Goal: Task Accomplishment & Management: Use online tool/utility

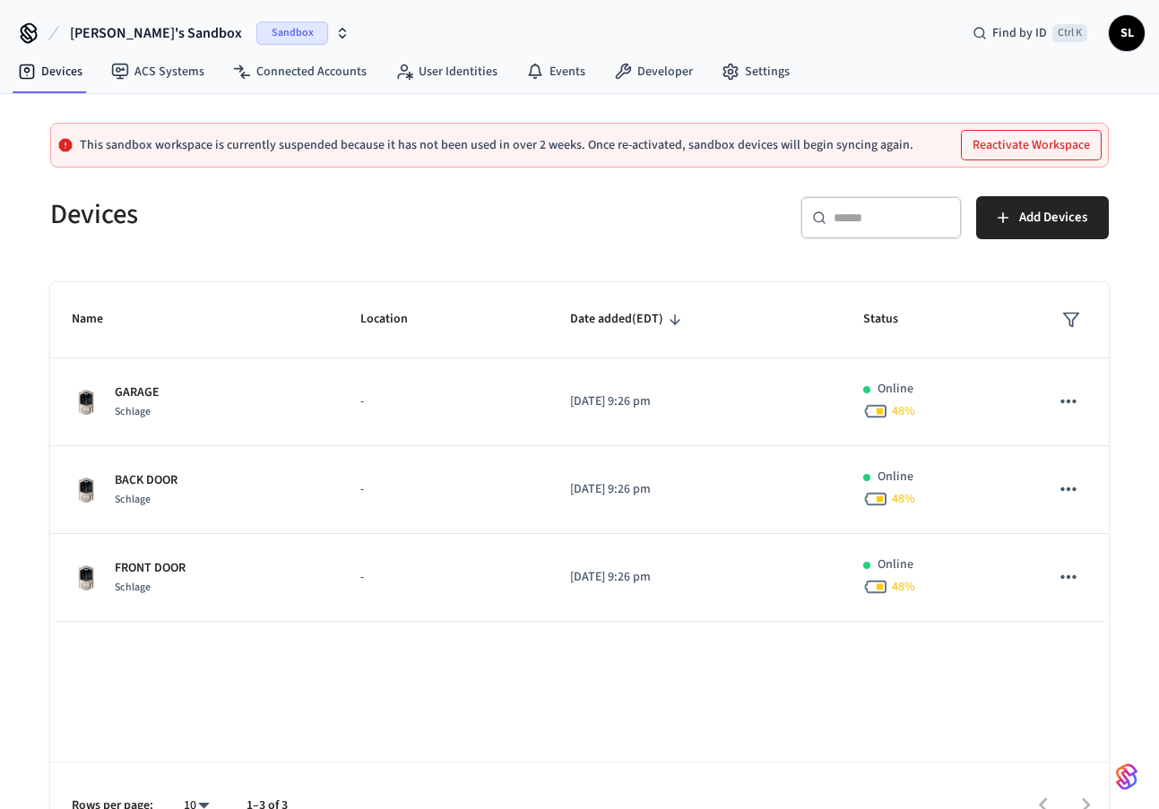
click at [256, 41] on span "Sandbox" at bounding box center [292, 33] width 72 height 23
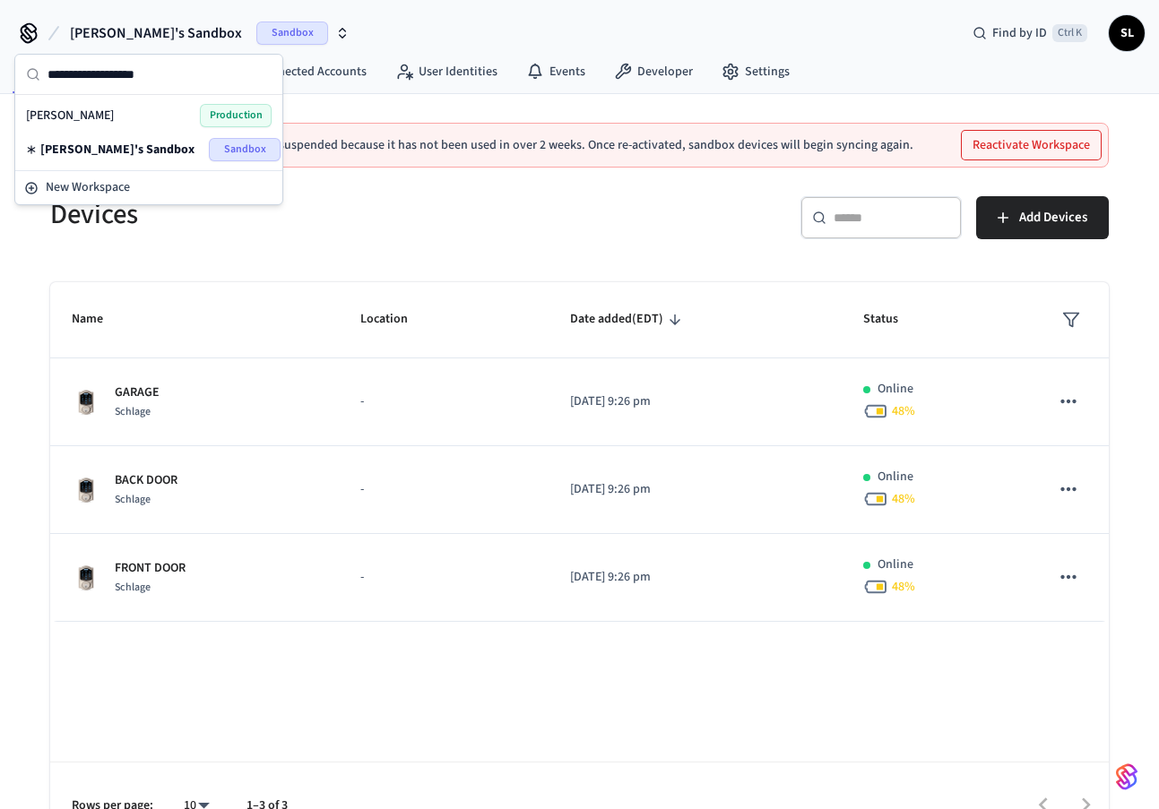
click at [246, 117] on span "Production" at bounding box center [236, 115] width 72 height 23
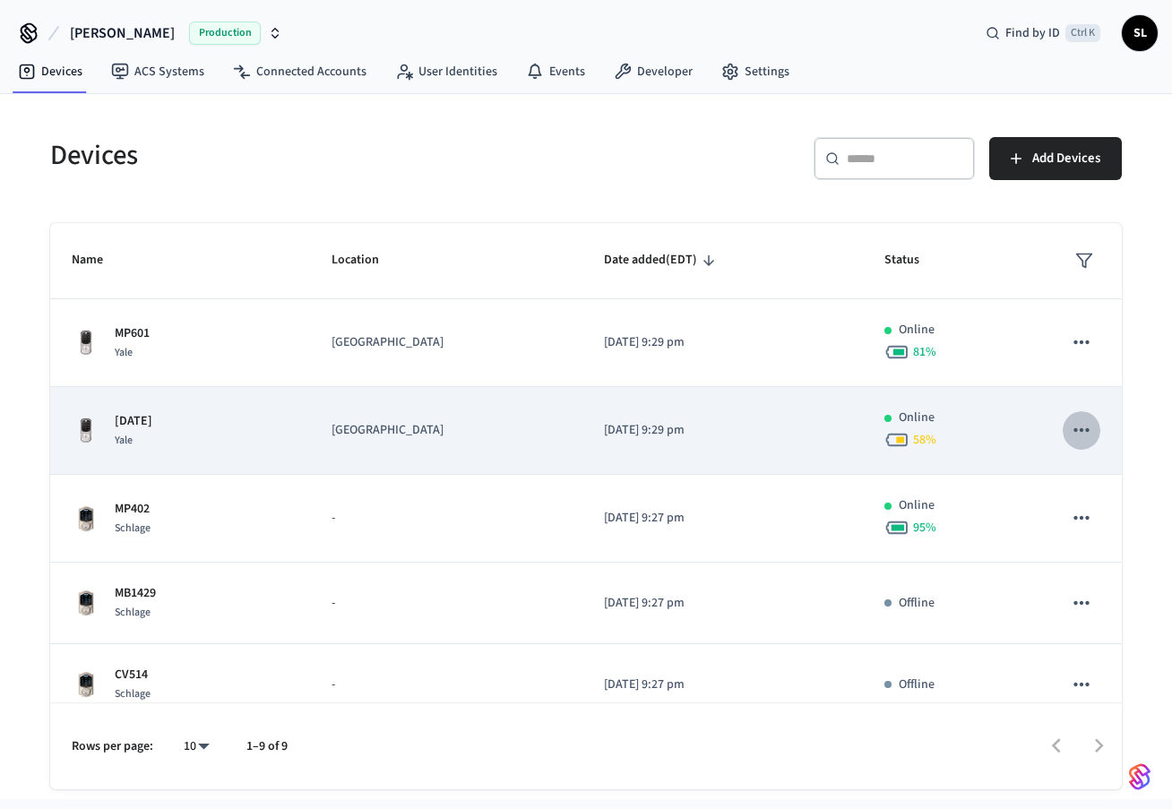
click at [1084, 426] on button "sticky table" at bounding box center [1082, 430] width 38 height 38
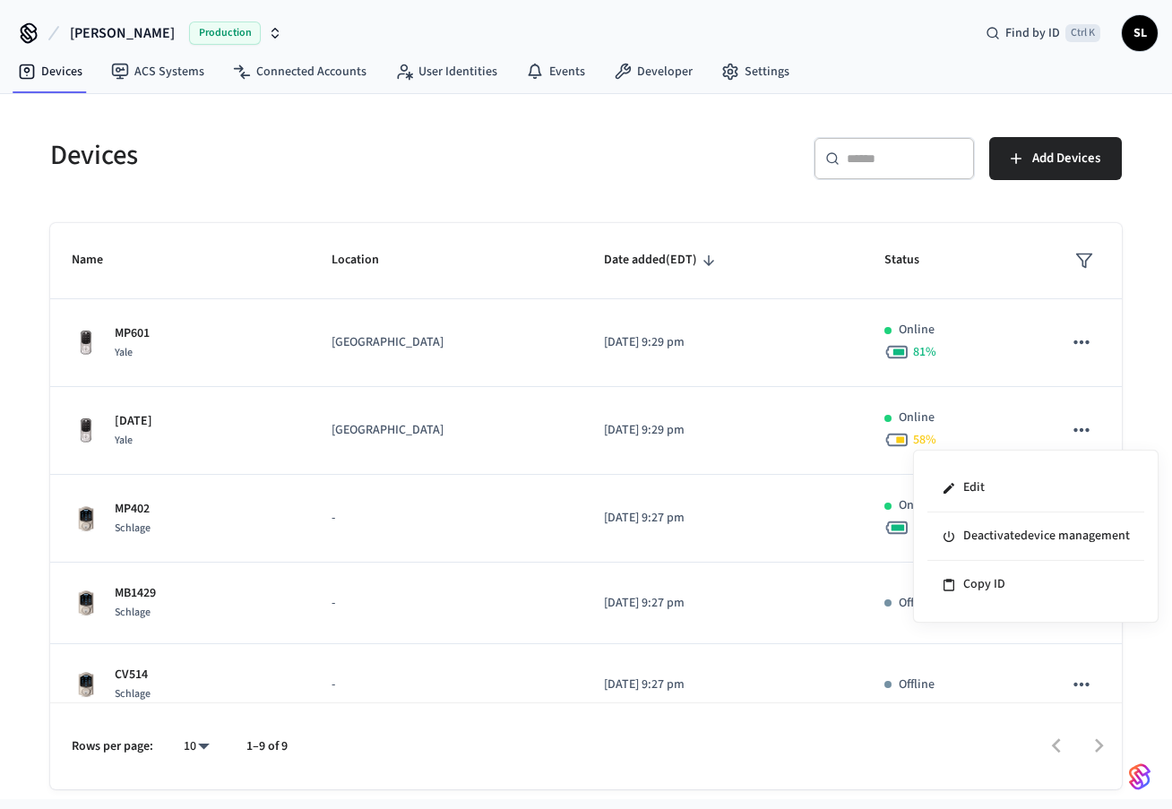
click at [177, 411] on div at bounding box center [586, 404] width 1172 height 809
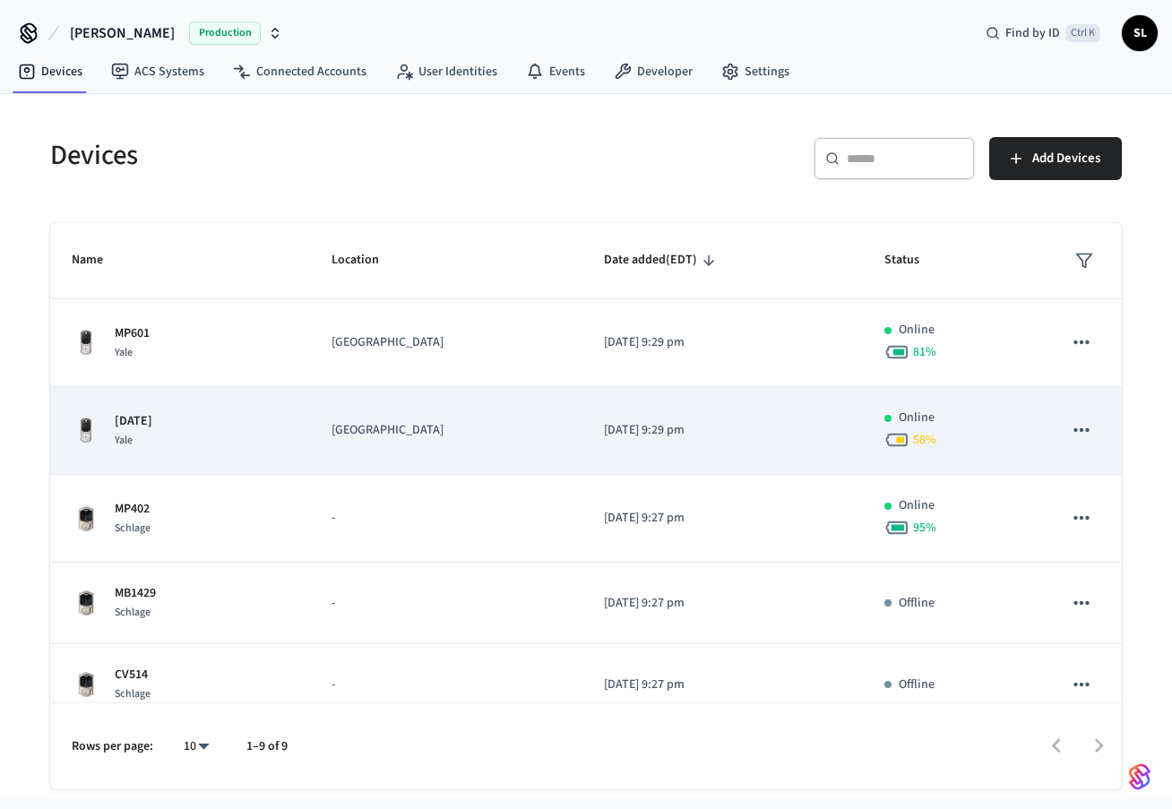
click at [126, 423] on p "[DATE]" at bounding box center [134, 421] width 38 height 19
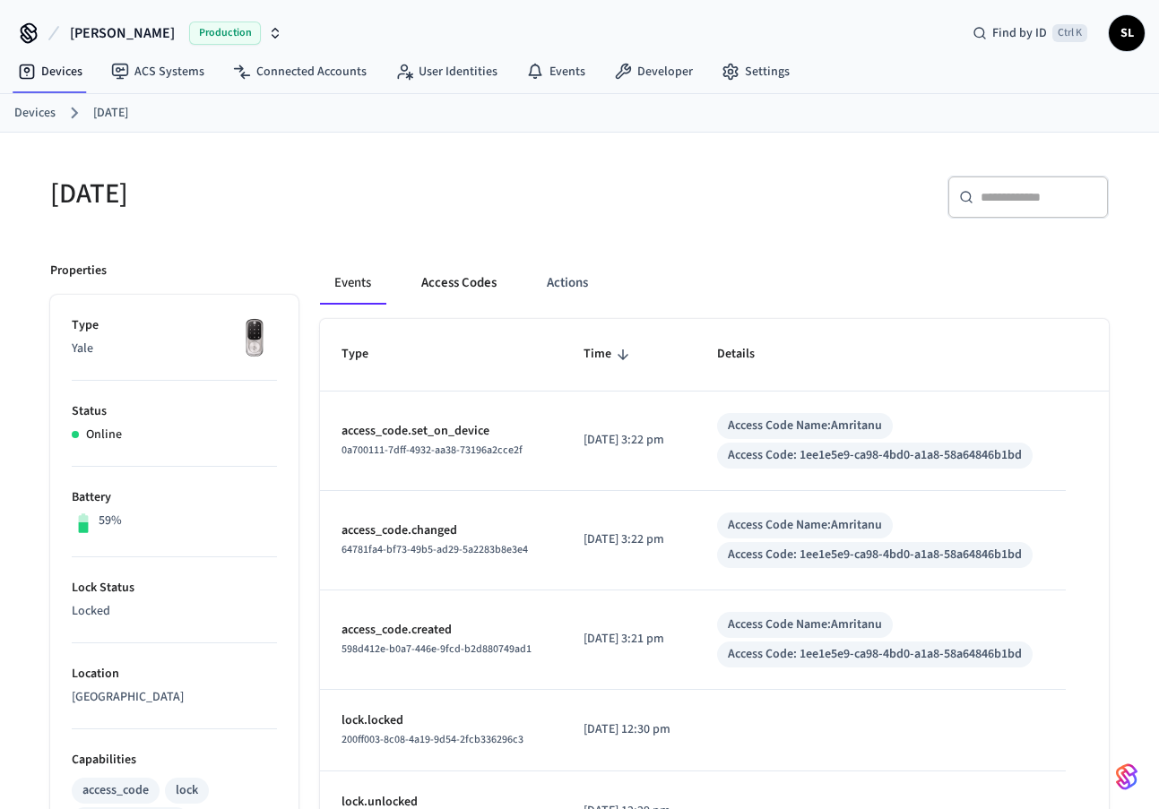
click at [473, 294] on button "Access Codes" at bounding box center [459, 283] width 104 height 43
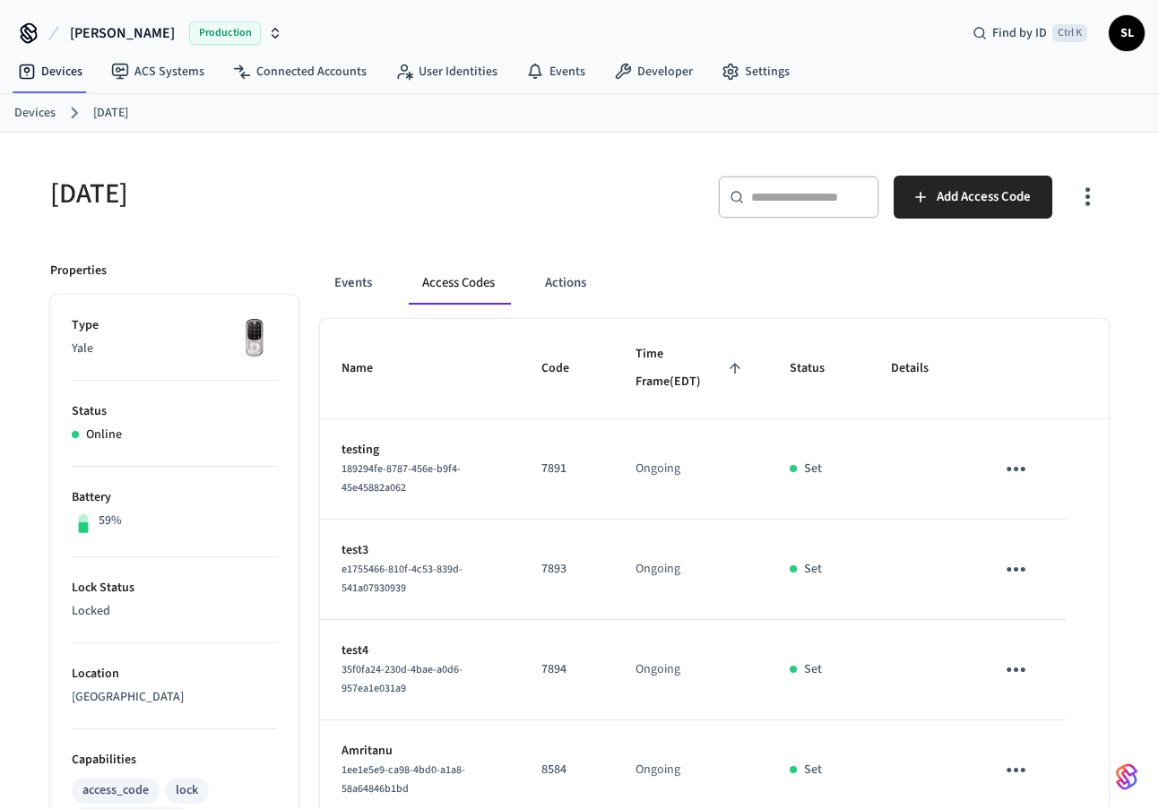
click at [40, 115] on link "Devices" at bounding box center [34, 113] width 41 height 19
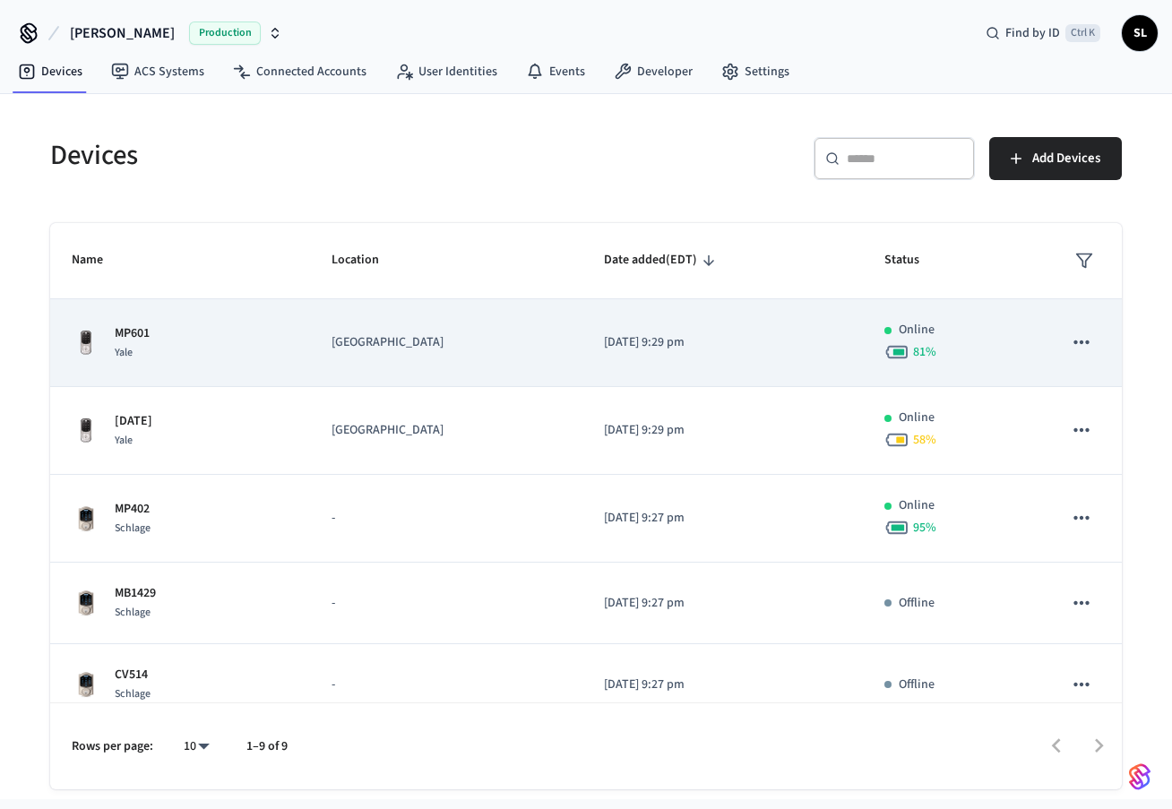
click at [145, 339] on p "MP601" at bounding box center [132, 333] width 35 height 19
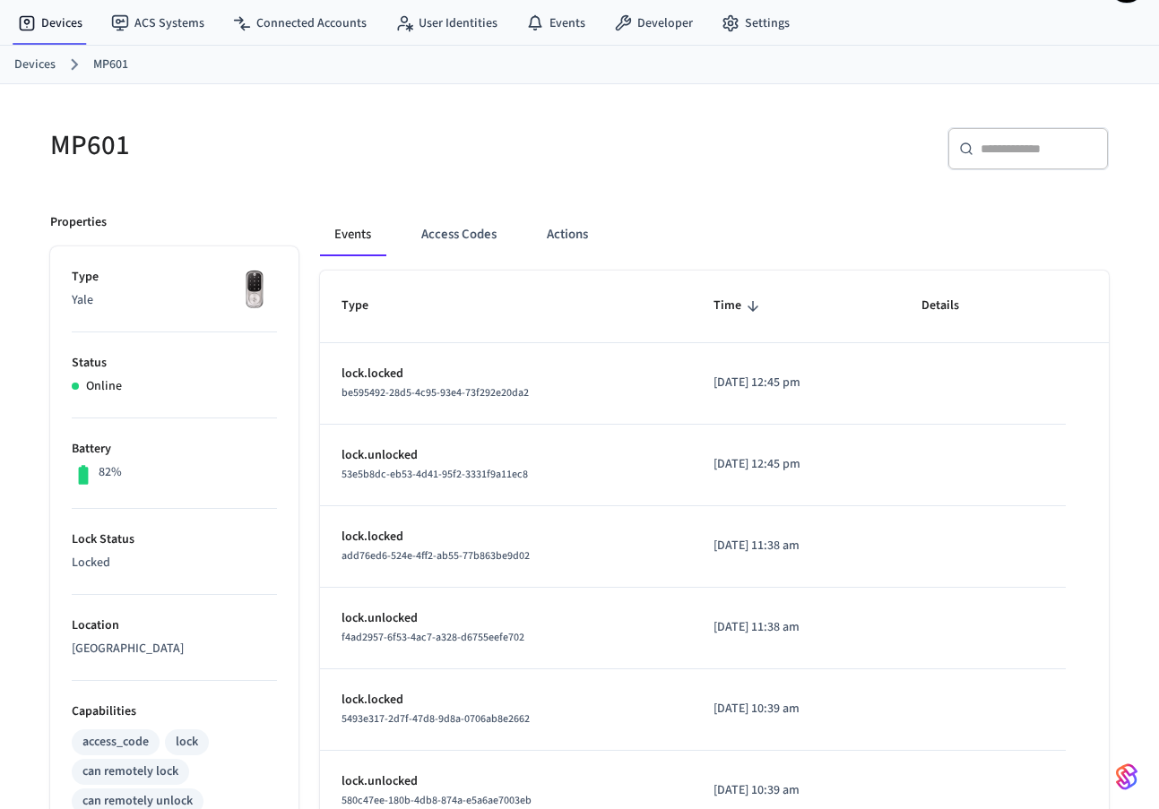
scroll to position [90, 0]
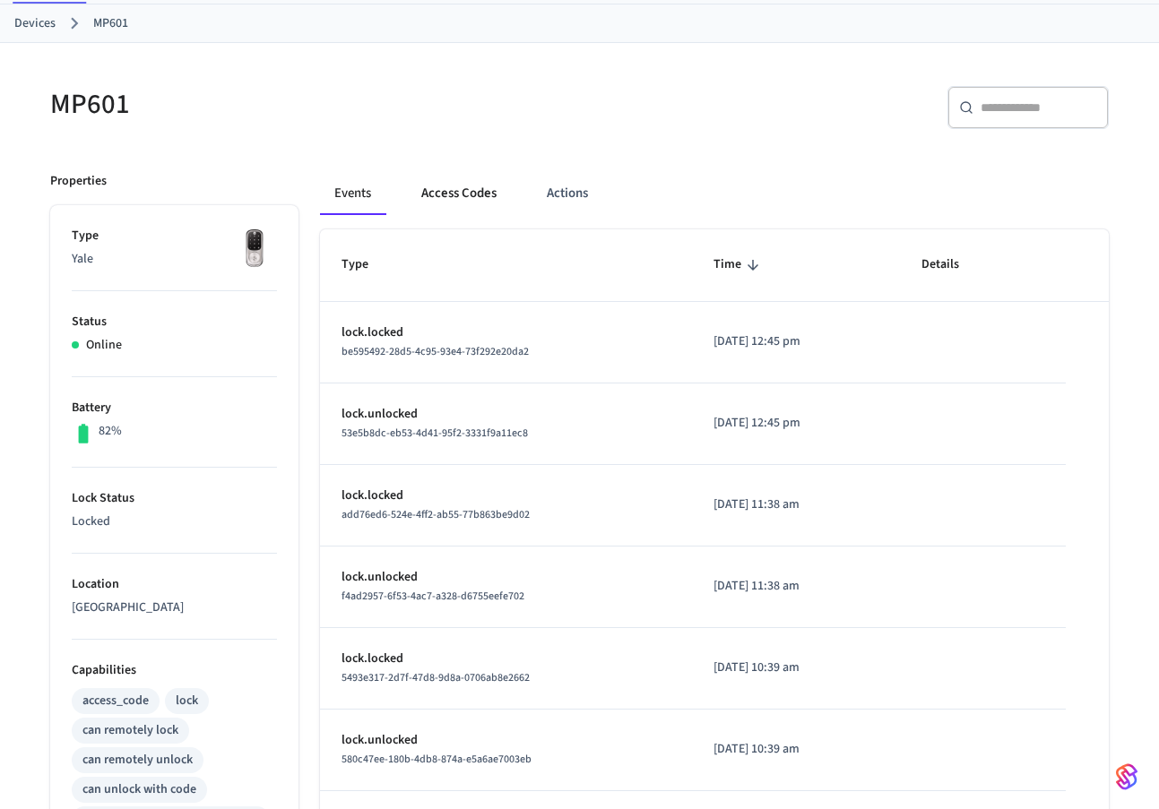
click at [464, 198] on button "Access Codes" at bounding box center [459, 193] width 104 height 43
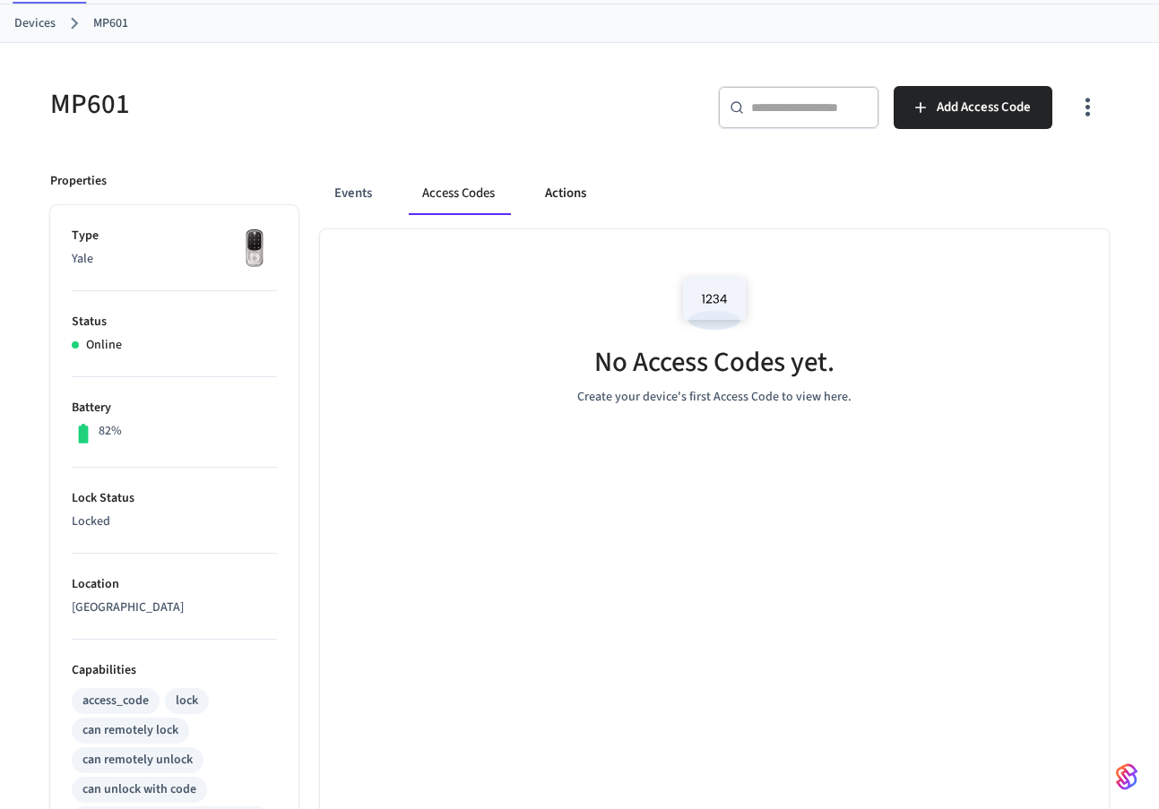
click at [568, 197] on button "Actions" at bounding box center [565, 193] width 70 height 43
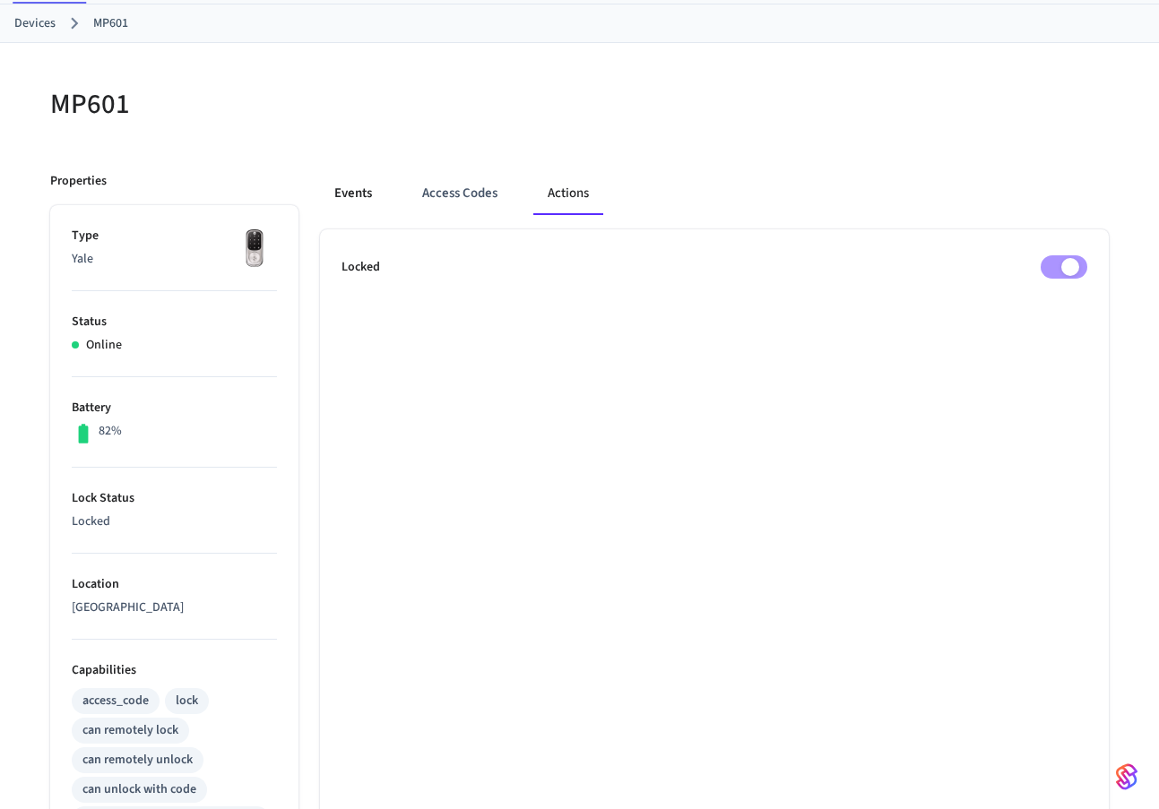
click at [366, 190] on button "Events" at bounding box center [353, 193] width 66 height 43
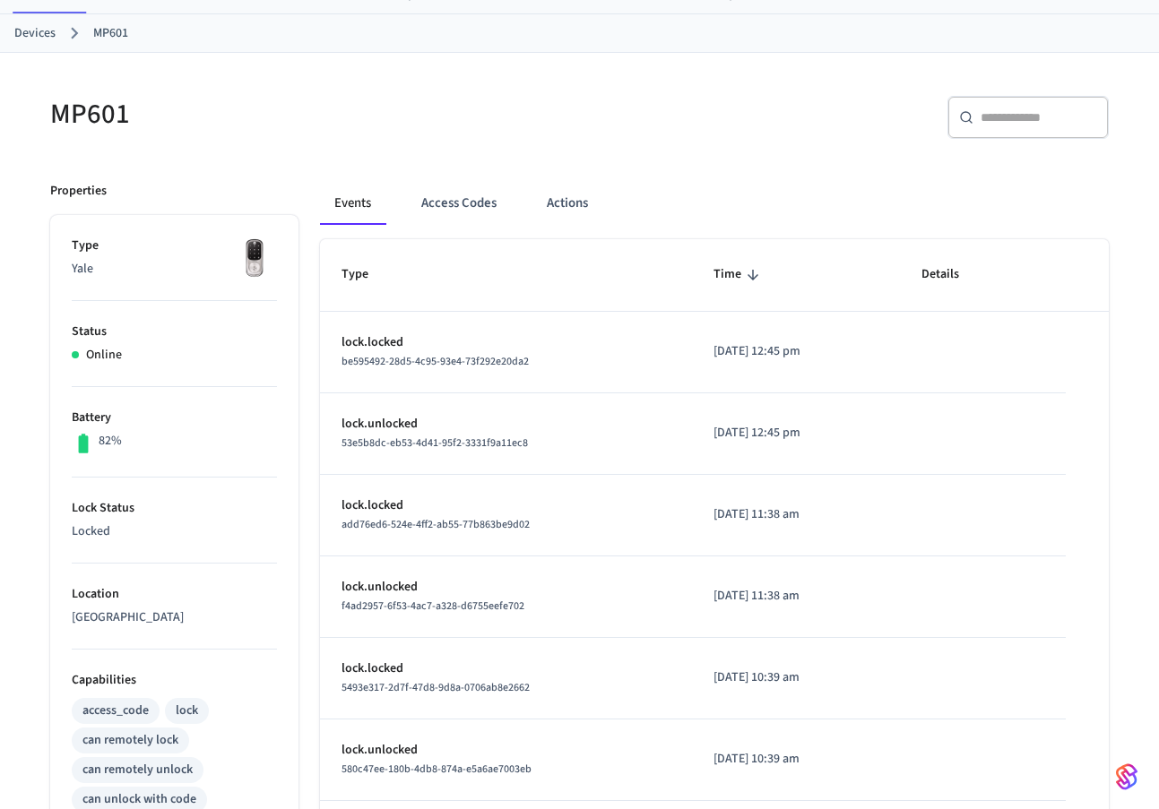
scroll to position [0, 0]
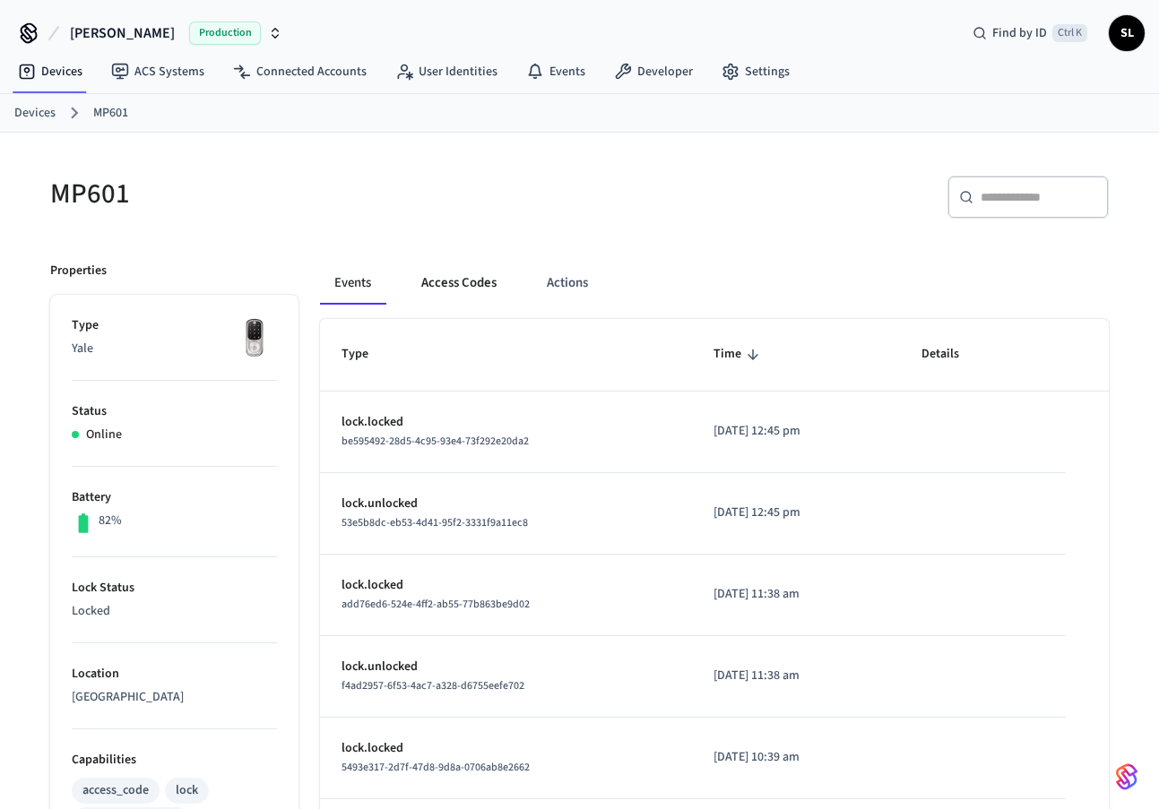
drag, startPoint x: 455, startPoint y: 290, endPoint x: 476, endPoint y: 295, distance: 21.1
click at [455, 290] on button "Access Codes" at bounding box center [459, 283] width 104 height 43
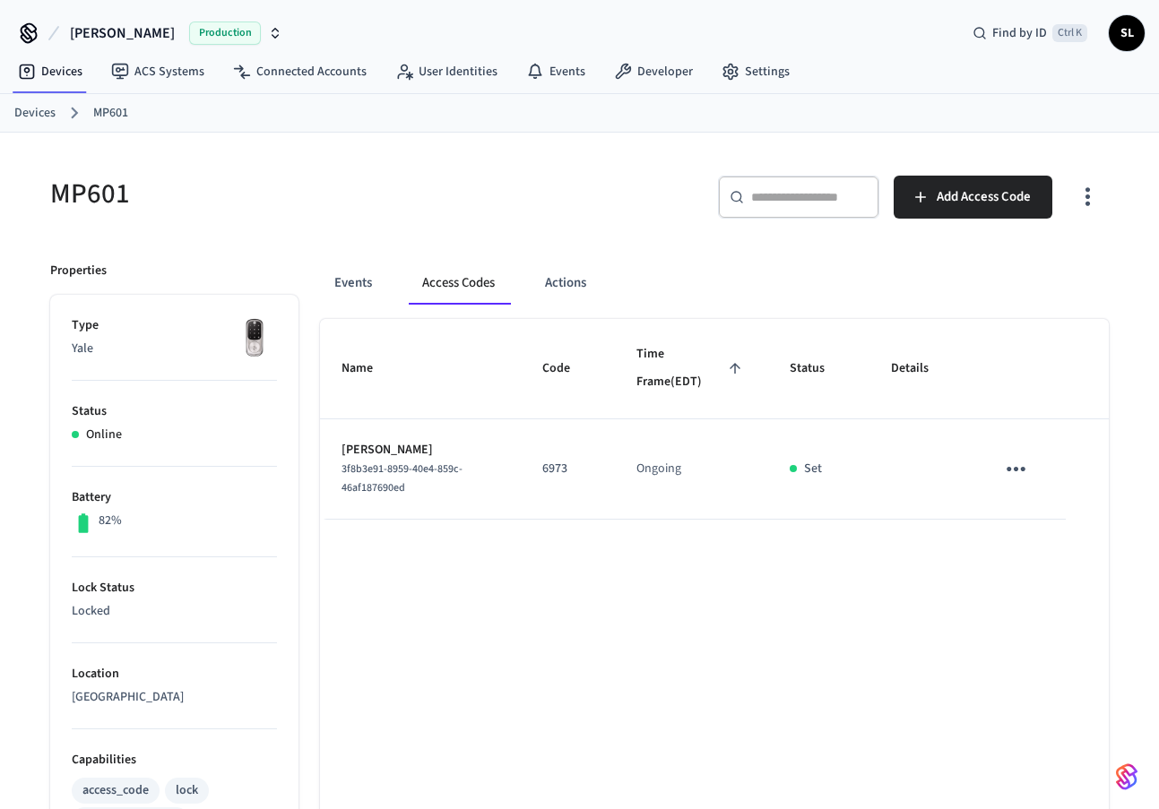
click at [565, 470] on p "6973" at bounding box center [567, 469] width 51 height 19
copy p "6973"
